Goal: Information Seeking & Learning: Learn about a topic

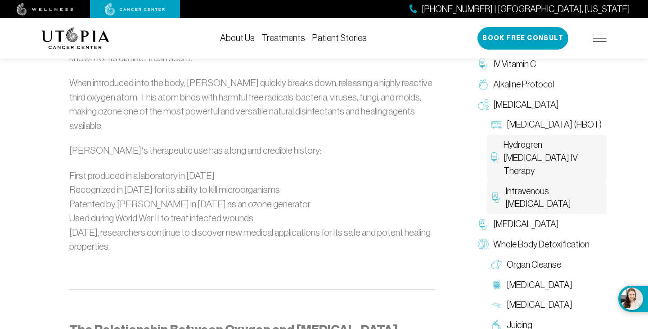
click at [546, 155] on span "Hydrogren [MEDICAL_DATA] IV Therapy" at bounding box center [553, 157] width 99 height 39
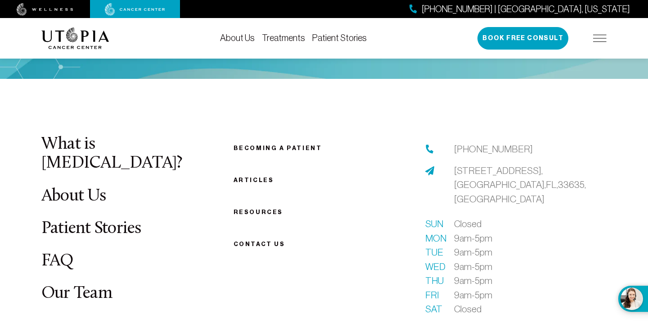
scroll to position [1559, 0]
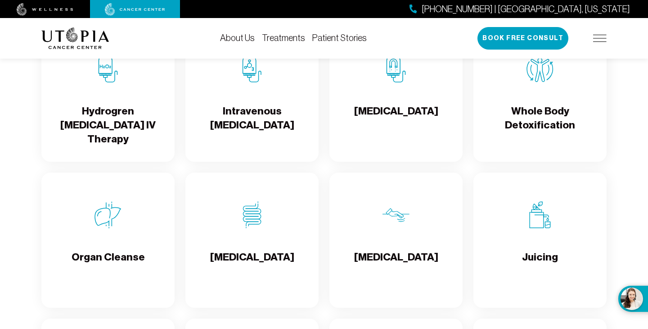
scroll to position [1118, 0]
